Goal: Task Accomplishment & Management: Use online tool/utility

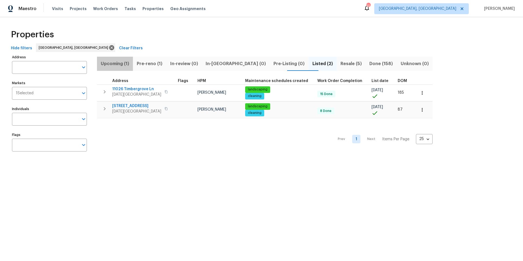
click at [112, 66] on span "Upcoming (1)" at bounding box center [114, 64] width 29 height 8
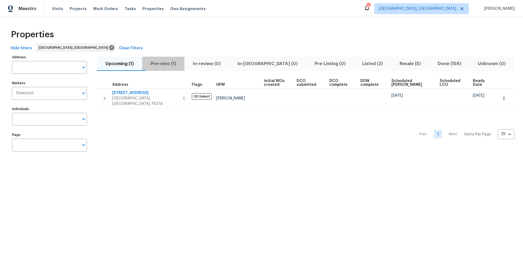
click at [168, 64] on span "Pre-reno (1)" at bounding box center [164, 64] width 36 height 8
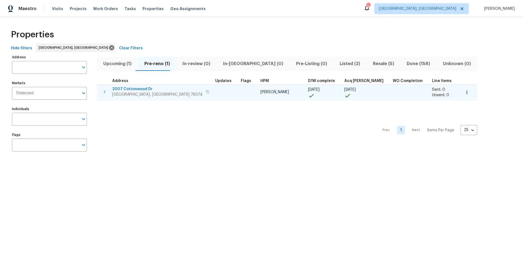
click at [128, 89] on span "2007 Cottonwood Dr" at bounding box center [157, 88] width 90 height 5
click at [464, 93] on icon "button" at bounding box center [466, 92] width 5 height 5
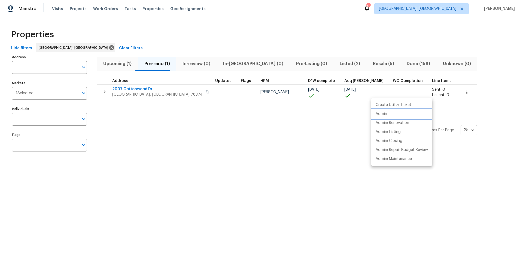
click at [384, 114] on p "Admin" at bounding box center [381, 114] width 11 height 6
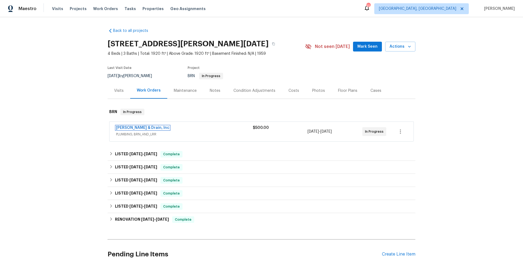
click at [152, 128] on link "Owen Plumbing & Drain, Inc" at bounding box center [142, 128] width 53 height 4
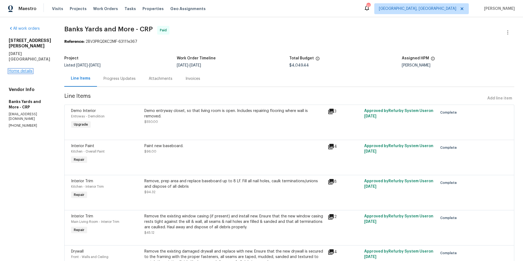
click at [31, 69] on link "Home details" at bounding box center [21, 71] width 24 height 4
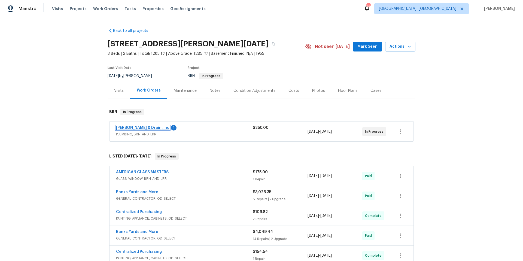
click at [143, 129] on link "Owen Plumbing & Drain, Inc" at bounding box center [142, 128] width 53 height 4
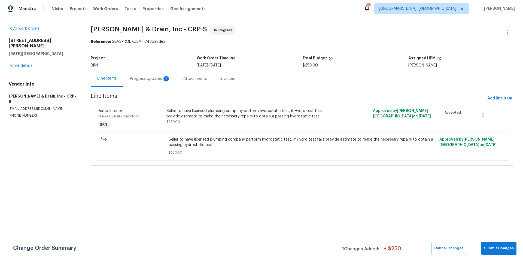
click at [155, 78] on div "Progress Updates 1" at bounding box center [150, 78] width 40 height 5
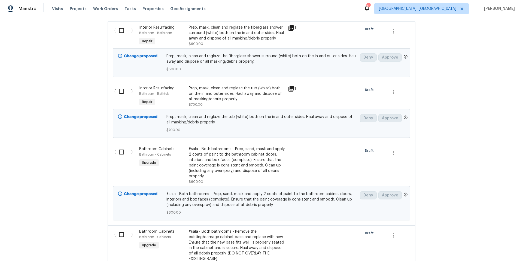
scroll to position [159, 0]
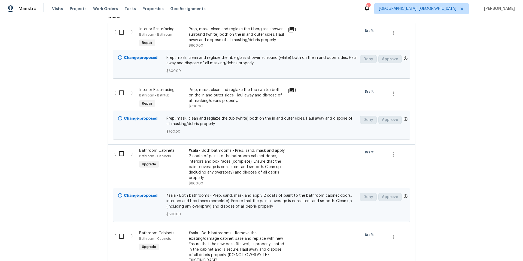
click at [291, 92] on icon at bounding box center [291, 90] width 7 height 7
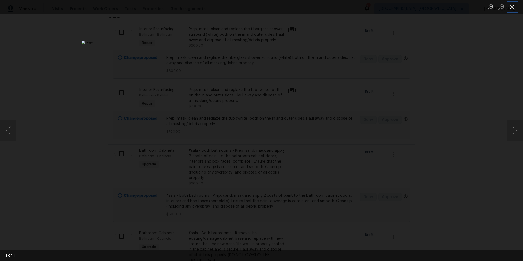
click at [516, 9] on button "Close lightbox" at bounding box center [512, 7] width 11 height 10
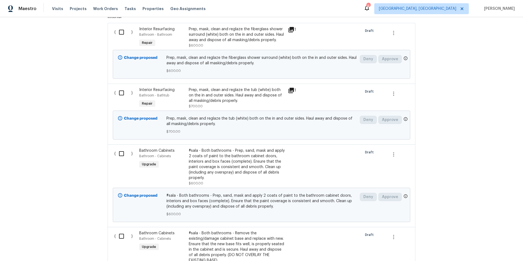
click at [289, 30] on icon at bounding box center [291, 29] width 7 height 7
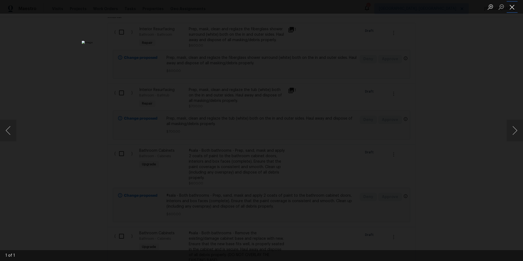
click at [516, 8] on button "Close lightbox" at bounding box center [512, 7] width 11 height 10
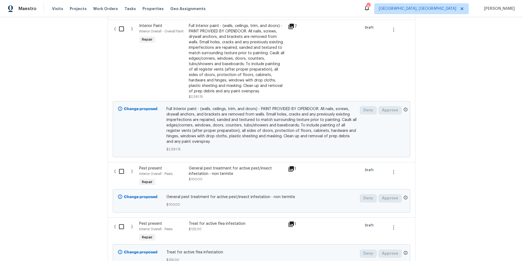
scroll to position [709, 0]
click at [123, 173] on input "checkbox" at bounding box center [124, 170] width 16 height 11
checkbox input "true"
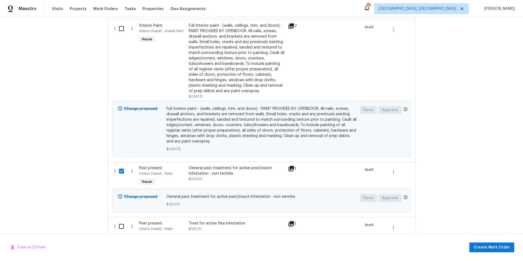
click at [123, 226] on input "checkbox" at bounding box center [124, 226] width 16 height 11
checkbox input "true"
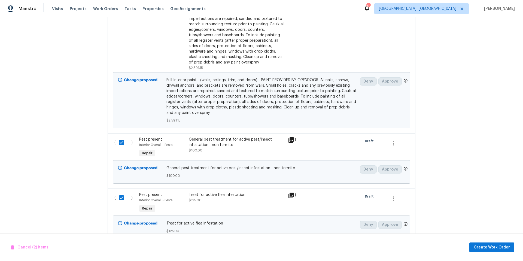
scroll to position [852, 0]
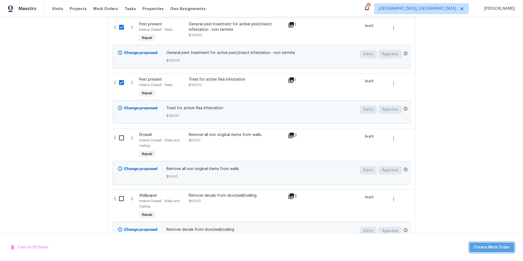
click at [497, 246] on span "Create Work Order" at bounding box center [492, 247] width 36 height 7
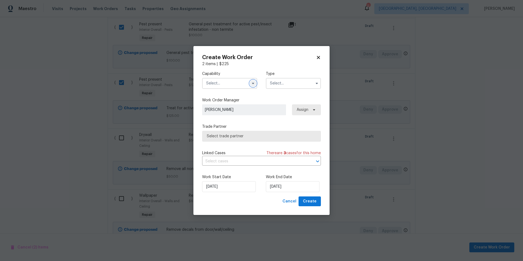
click at [252, 84] on icon "button" at bounding box center [253, 83] width 4 height 4
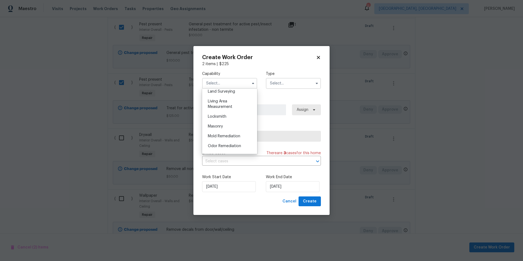
scroll to position [458, 0]
click at [232, 109] on div "Pests" at bounding box center [230, 104] width 52 height 10
type input "Pests"
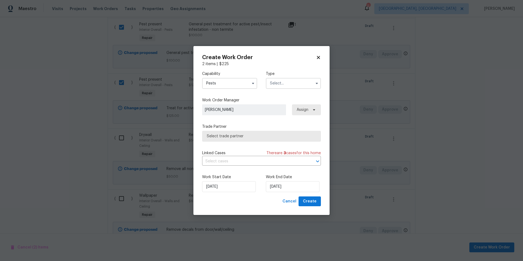
click at [295, 83] on input "text" at bounding box center [293, 83] width 55 height 11
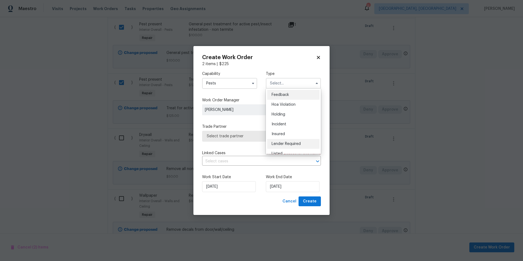
scroll to position [104, 0]
click at [286, 129] on span "Renovation" at bounding box center [282, 129] width 20 height 4
type input "Renovation"
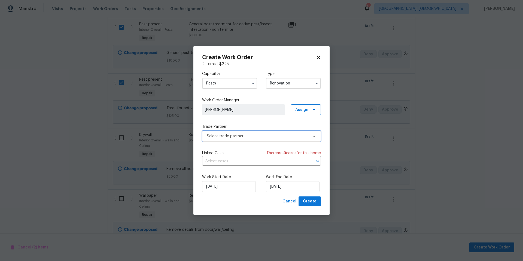
click at [284, 134] on span "Select trade partner" at bounding box center [258, 136] width 102 height 5
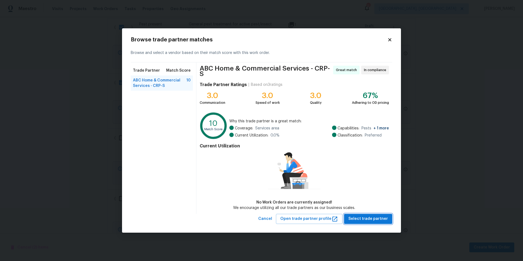
click at [373, 218] on span "Select trade partner" at bounding box center [369, 219] width 40 height 7
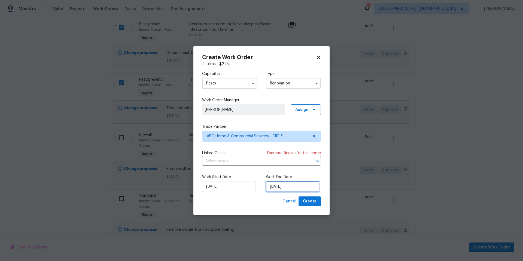
click at [291, 188] on input "[DATE]" at bounding box center [293, 186] width 54 height 11
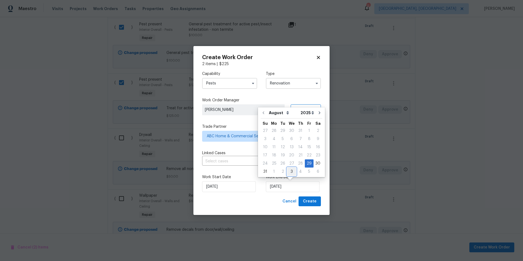
click at [292, 174] on div "3" at bounding box center [291, 172] width 9 height 8
type input "[DATE]"
select select "8"
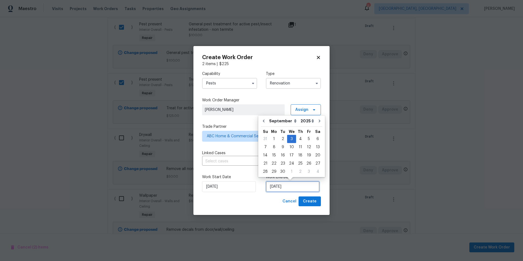
click at [291, 185] on input "[DATE]" at bounding box center [293, 186] width 54 height 11
click at [302, 140] on div "4" at bounding box center [300, 139] width 8 height 8
type input "[DATE]"
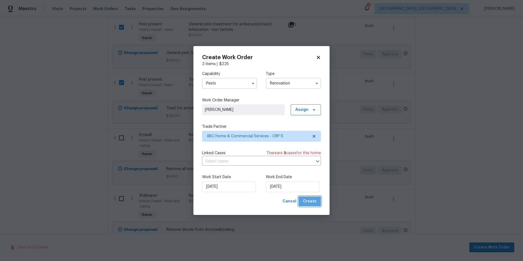
click at [314, 204] on span "Create" at bounding box center [310, 201] width 14 height 7
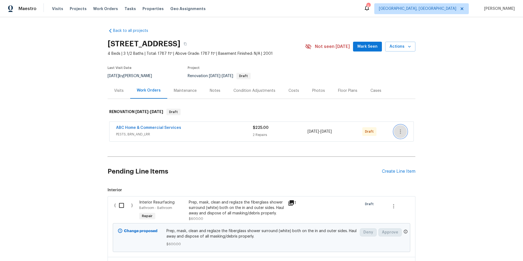
click at [398, 129] on icon "button" at bounding box center [400, 131] width 7 height 7
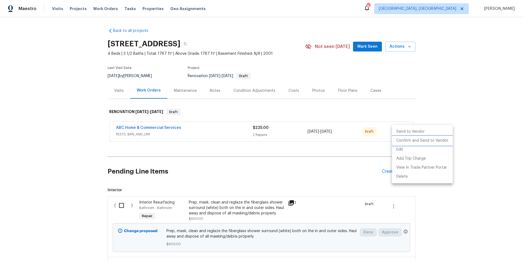
click at [396, 140] on li "Confirm and Send to Vendor" at bounding box center [422, 140] width 61 height 9
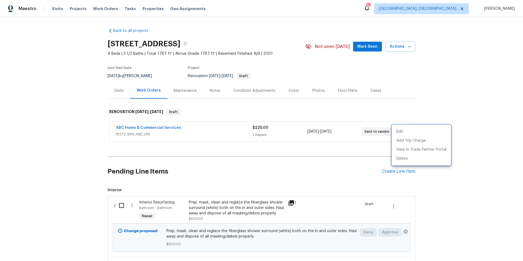
click at [142, 128] on div at bounding box center [261, 130] width 523 height 261
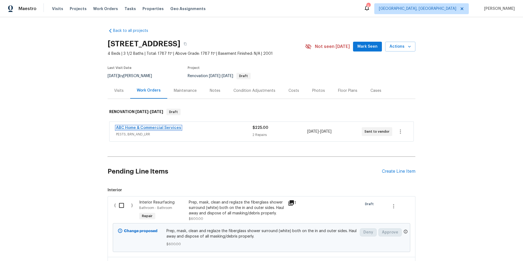
click at [143, 129] on link "ABC Home & Commercial Services" at bounding box center [148, 128] width 65 height 4
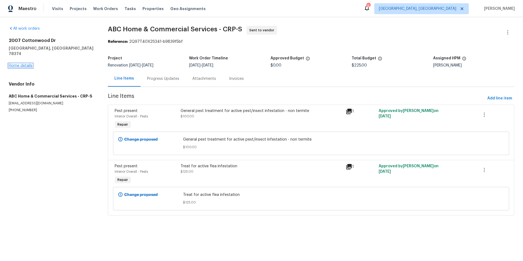
click at [28, 64] on link "Home details" at bounding box center [21, 66] width 24 height 4
